Goal: Find specific page/section: Find specific page/section

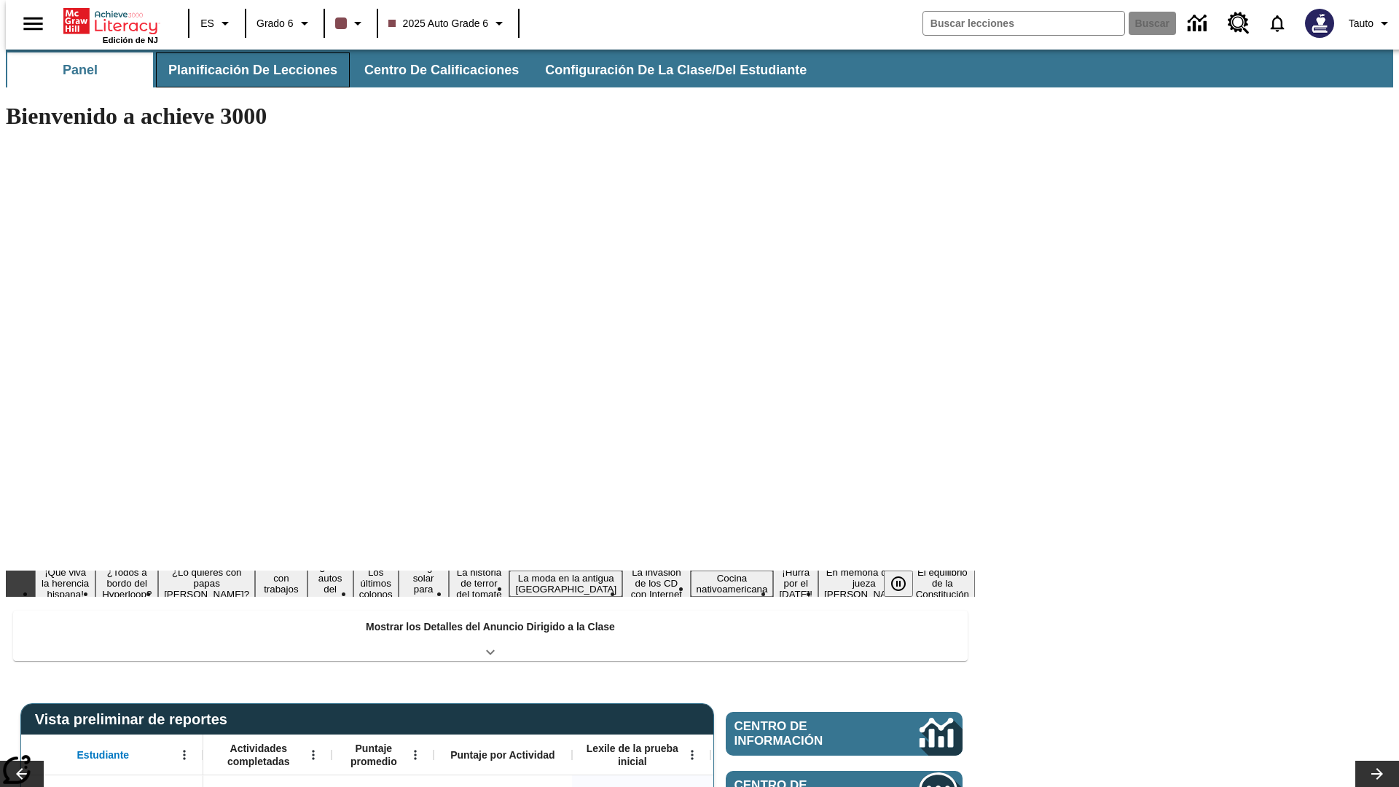
click at [244, 70] on span "Planificación de lecciones" at bounding box center [252, 70] width 169 height 17
